Goal: Task Accomplishment & Management: Manage account settings

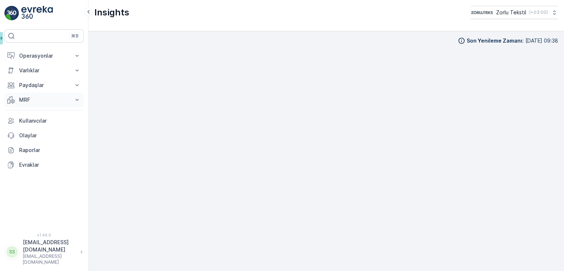
click at [36, 101] on p "MRF" at bounding box center [44, 99] width 50 height 7
click at [40, 110] on link "Insights" at bounding box center [50, 112] width 68 height 10
click at [39, 146] on link "Kullanıcılar" at bounding box center [43, 141] width 79 height 15
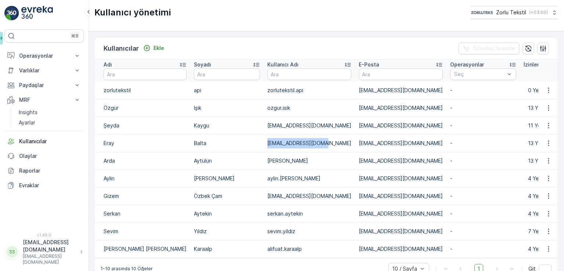
drag, startPoint x: 297, startPoint y: 143, endPoint x: 239, endPoint y: 143, distance: 57.6
click at [239, 143] on tr "Eray Balta eray.balta@zorlu.com eray.balta@zorlu.com - 13 Yetki Turkish" at bounding box center [447, 143] width 705 height 18
click at [545, 142] on icon "button" at bounding box center [548, 142] width 7 height 7
click at [367, 146] on td "[EMAIL_ADDRESS][DOMAIN_NAME]" at bounding box center [400, 143] width 91 height 18
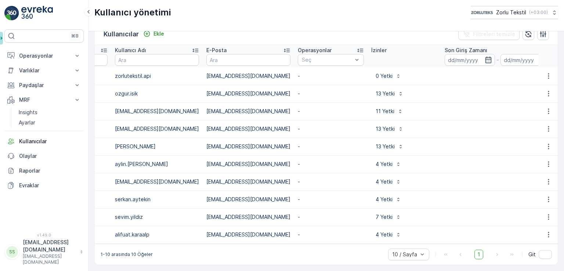
scroll to position [0, 149]
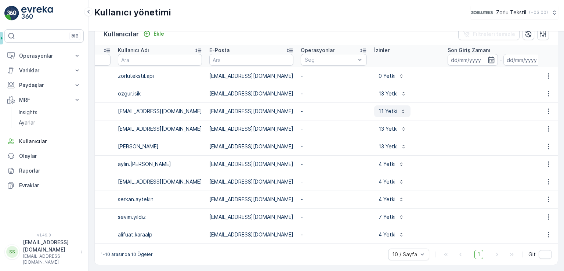
click at [378, 108] on p "11 Yetki" at bounding box center [387, 111] width 19 height 7
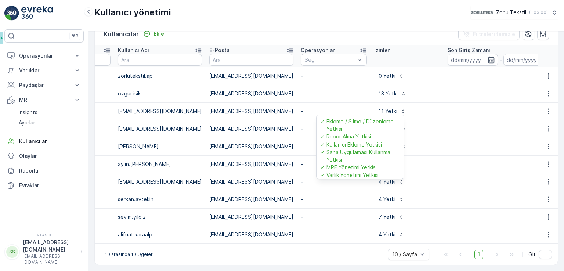
click at [379, 105] on div "11 Yetki Ekleme / Silme / Düzenleme Yetkisi Rapor Alma Yetkisi Kullanıcı Ekleme…" at bounding box center [407, 111] width 66 height 12
click at [302, 110] on p "-" at bounding box center [334, 111] width 66 height 7
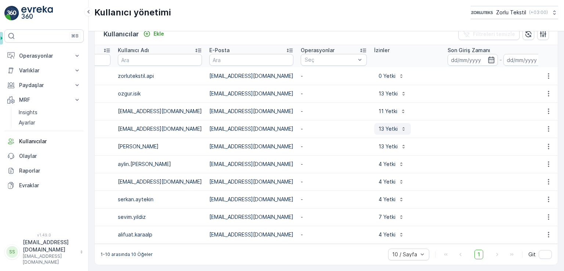
click at [374, 123] on button "13 Yetki" at bounding box center [392, 129] width 37 height 12
click at [374, 110] on div "11 Yetki" at bounding box center [407, 111] width 66 height 12
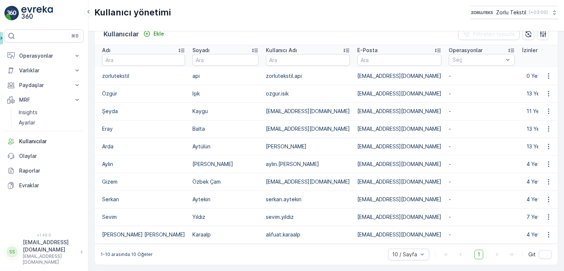
scroll to position [0, 0]
drag, startPoint x: 188, startPoint y: 111, endPoint x: 101, endPoint y: 106, distance: 86.4
click at [101, 106] on tr "Şeyda Kaygu seyda.kaygu@zorlu.com seyda.kaygu@zorlu.com - 11 Yetki Turkish" at bounding box center [447, 111] width 705 height 18
click at [190, 110] on td "Kaygu" at bounding box center [226, 111] width 73 height 18
drag, startPoint x: 189, startPoint y: 108, endPoint x: 171, endPoint y: 112, distance: 18.4
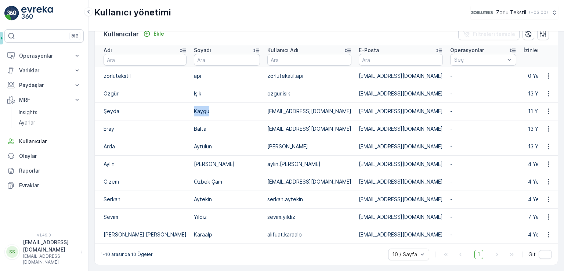
click at [190, 112] on td "Kaygu" at bounding box center [226, 111] width 73 height 18
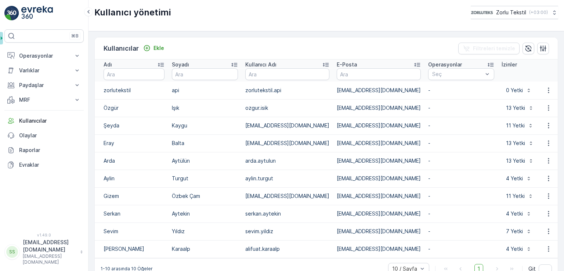
click at [46, 11] on img at bounding box center [37, 13] width 32 height 15
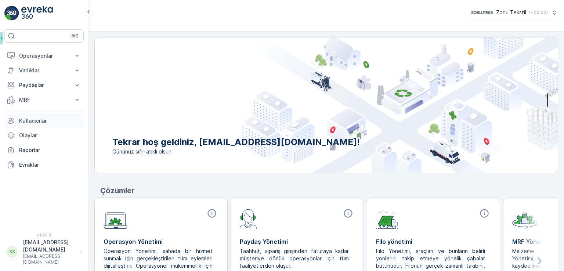
click at [26, 117] on p "Kullanıcılar" at bounding box center [50, 120] width 62 height 7
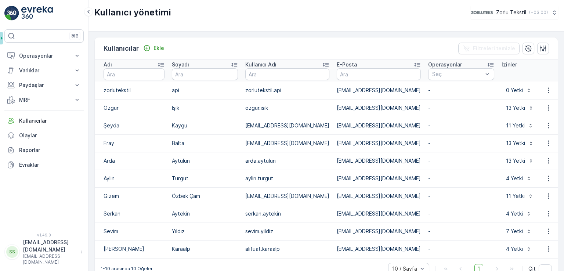
click at [179, 124] on td "Kaygu" at bounding box center [204, 126] width 73 height 18
click at [234, 61] on icon at bounding box center [234, 64] width 7 height 7
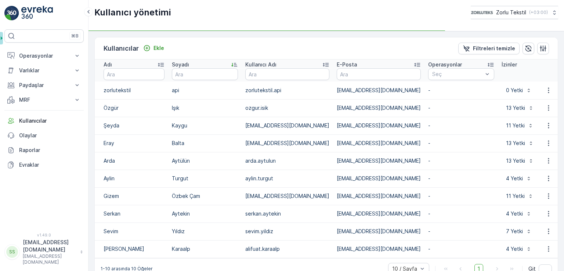
click at [233, 64] on icon at bounding box center [234, 64] width 7 height 7
